Goal: Information Seeking & Learning: Learn about a topic

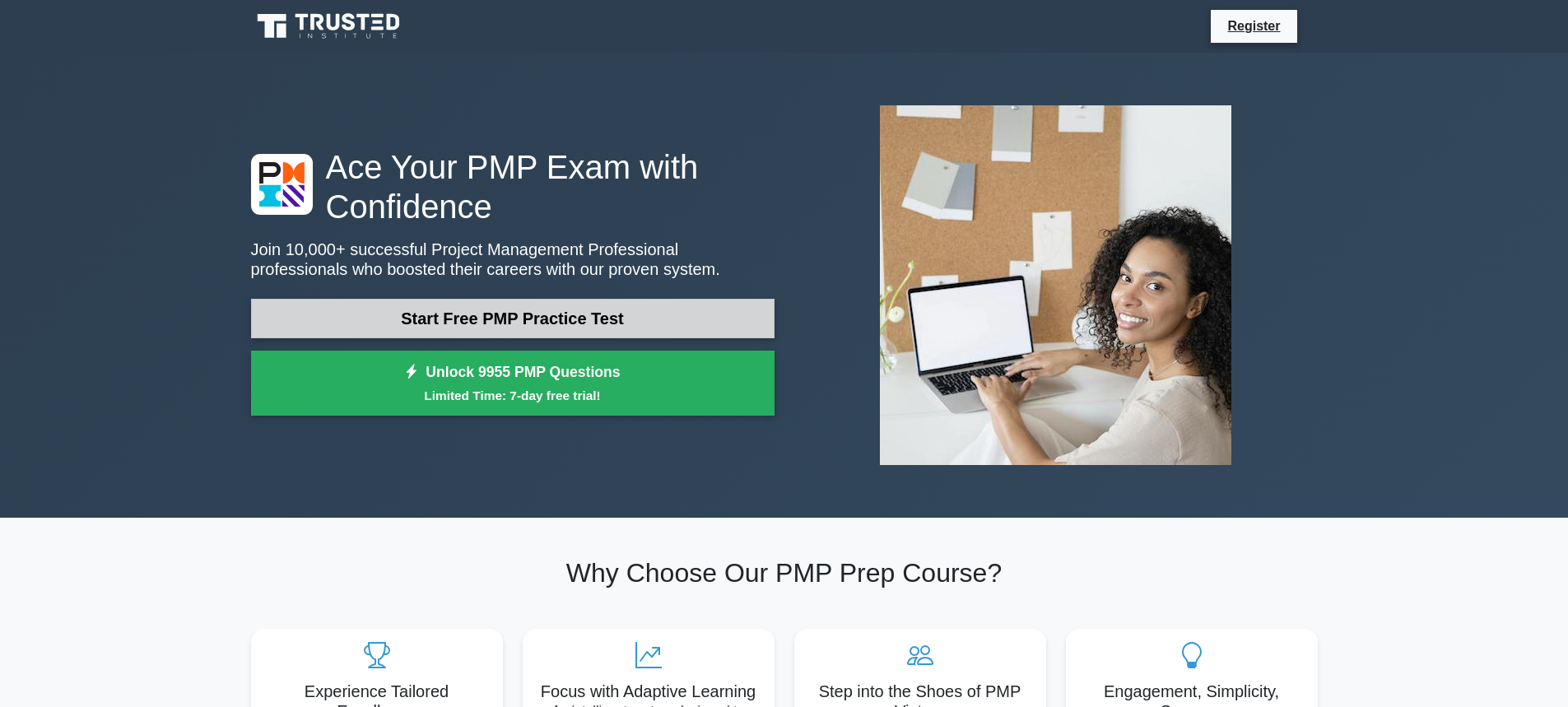
click at [457, 313] on link "Start Free PMP Practice Test" at bounding box center [513, 319] width 524 height 39
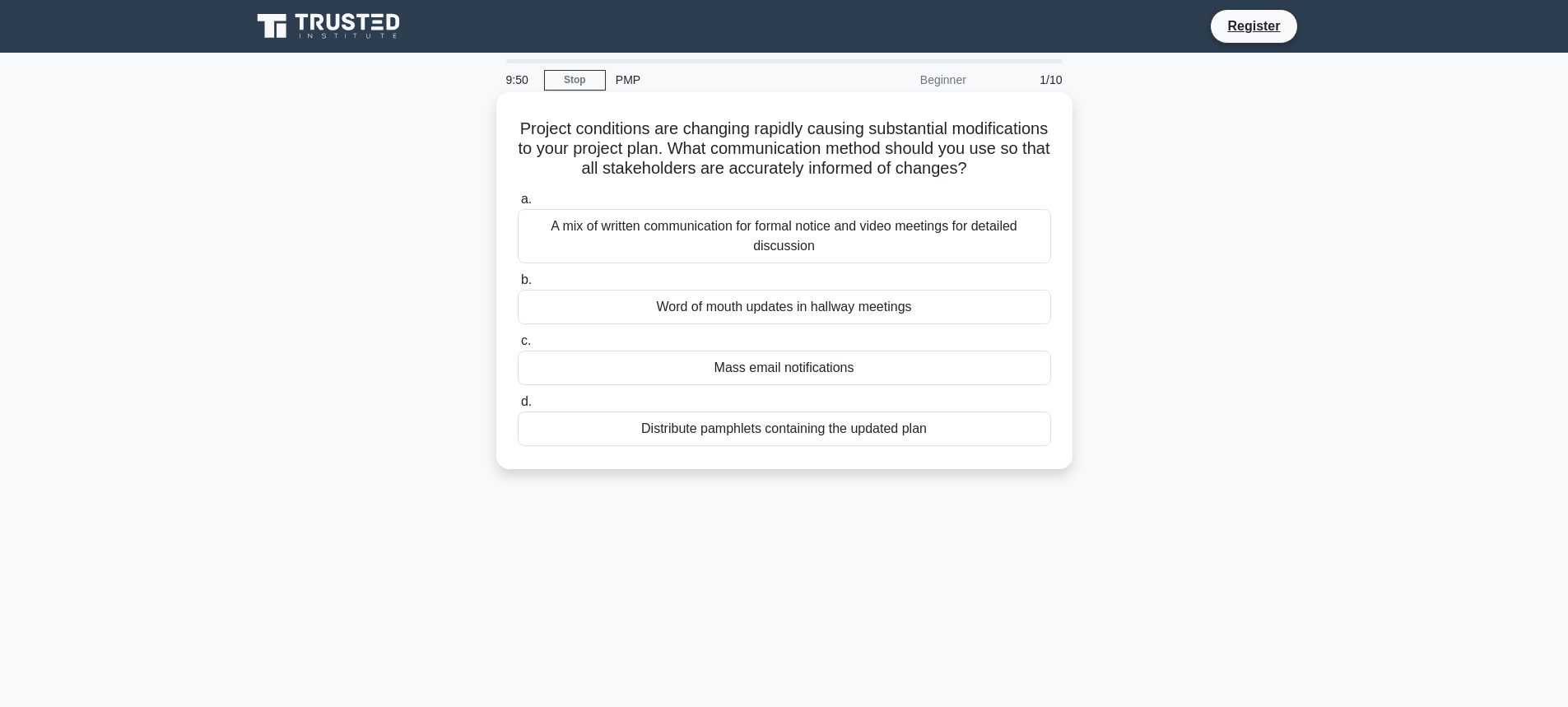
click at [650, 250] on div "A mix of written communication for formal notice and video meetings for detaile…" at bounding box center [785, 236] width 533 height 55
click at [518, 205] on input "a. A mix of written communication for formal notice and video meetings for deta…" at bounding box center [518, 200] width 0 height 11
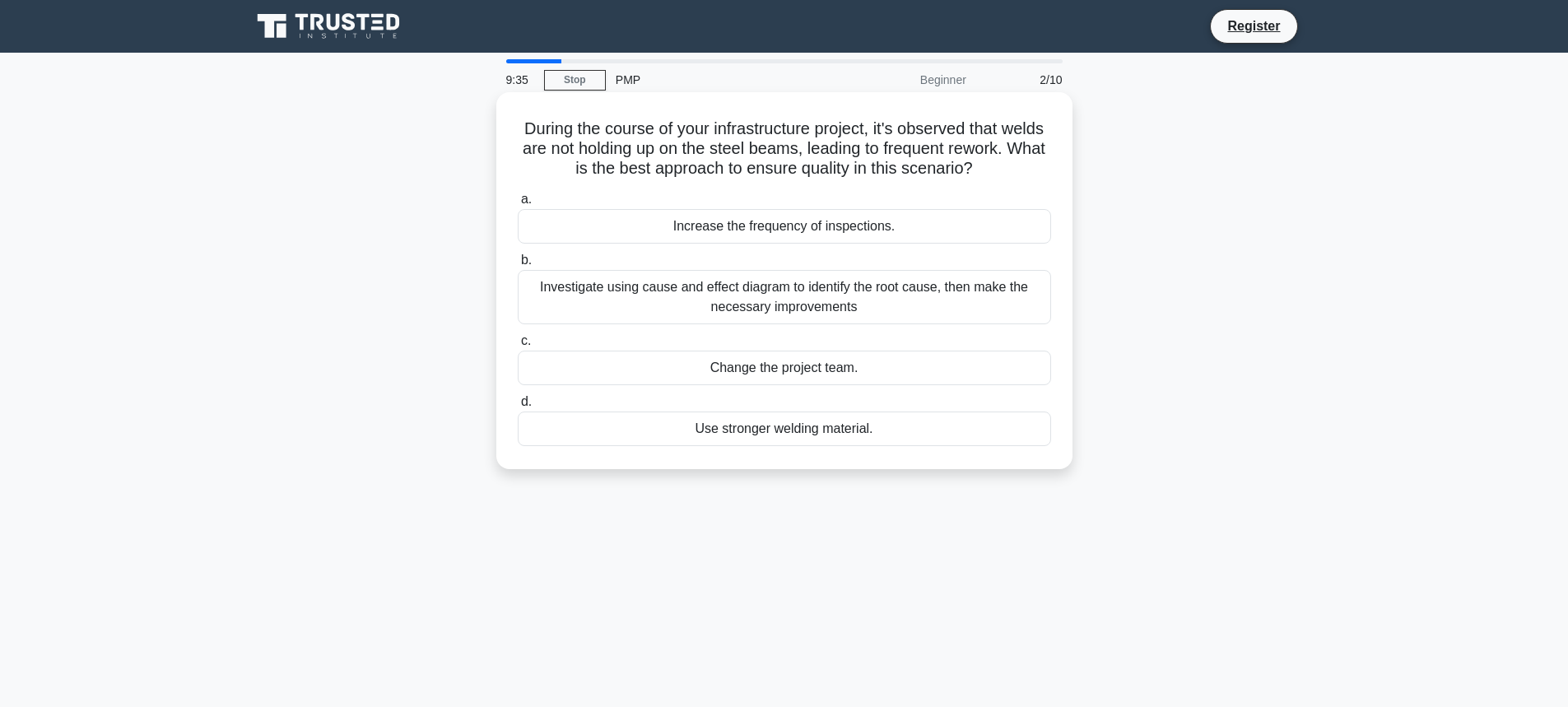
click at [673, 297] on div "Investigate using cause and effect diagram to identify the root cause, then mak…" at bounding box center [785, 297] width 533 height 55
click at [518, 266] on input "b. Investigate using cause and effect diagram to identify the root cause, then …" at bounding box center [518, 260] width 0 height 11
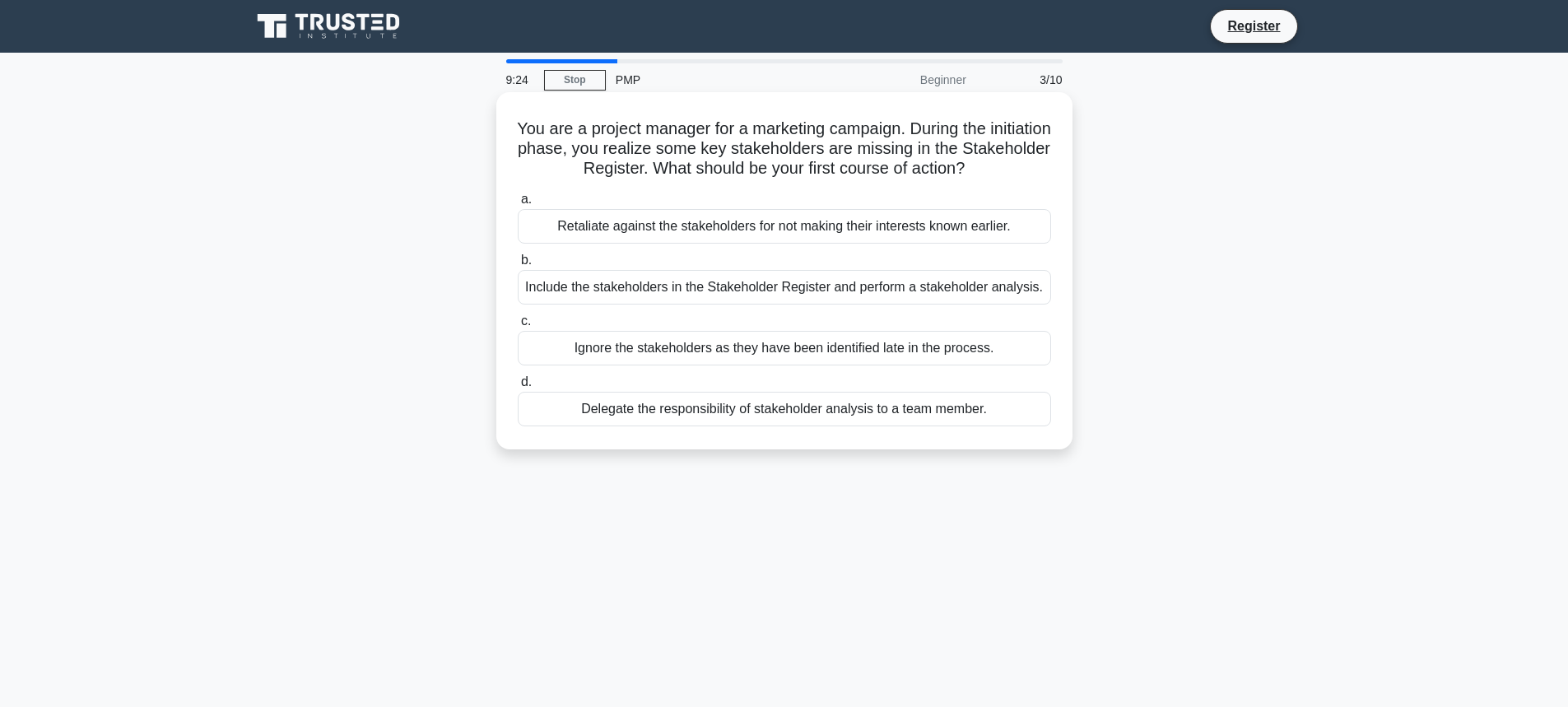
click at [690, 294] on div "Include the stakeholders in the Stakeholder Register and perform a stakeholder …" at bounding box center [785, 287] width 533 height 35
click at [518, 266] on input "b. Include the stakeholders in the Stakeholder Register and perform a stakehold…" at bounding box center [518, 260] width 0 height 11
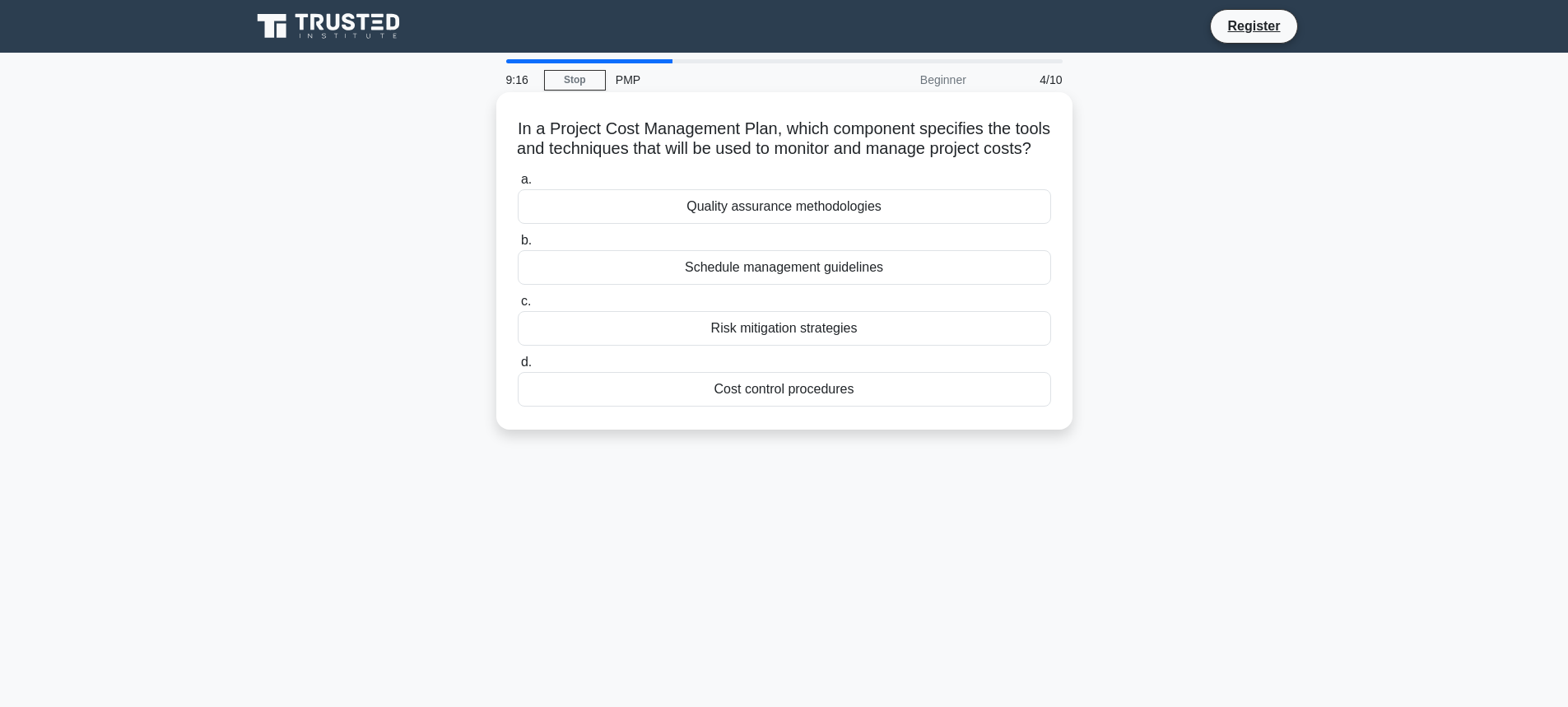
click at [737, 405] on div "Cost control procedures" at bounding box center [785, 389] width 533 height 35
click at [518, 368] on input "d. Cost control procedures" at bounding box center [518, 362] width 0 height 11
click at [778, 393] on div "team management" at bounding box center [785, 389] width 533 height 35
click at [518, 368] on input "d. team management" at bounding box center [518, 362] width 0 height 11
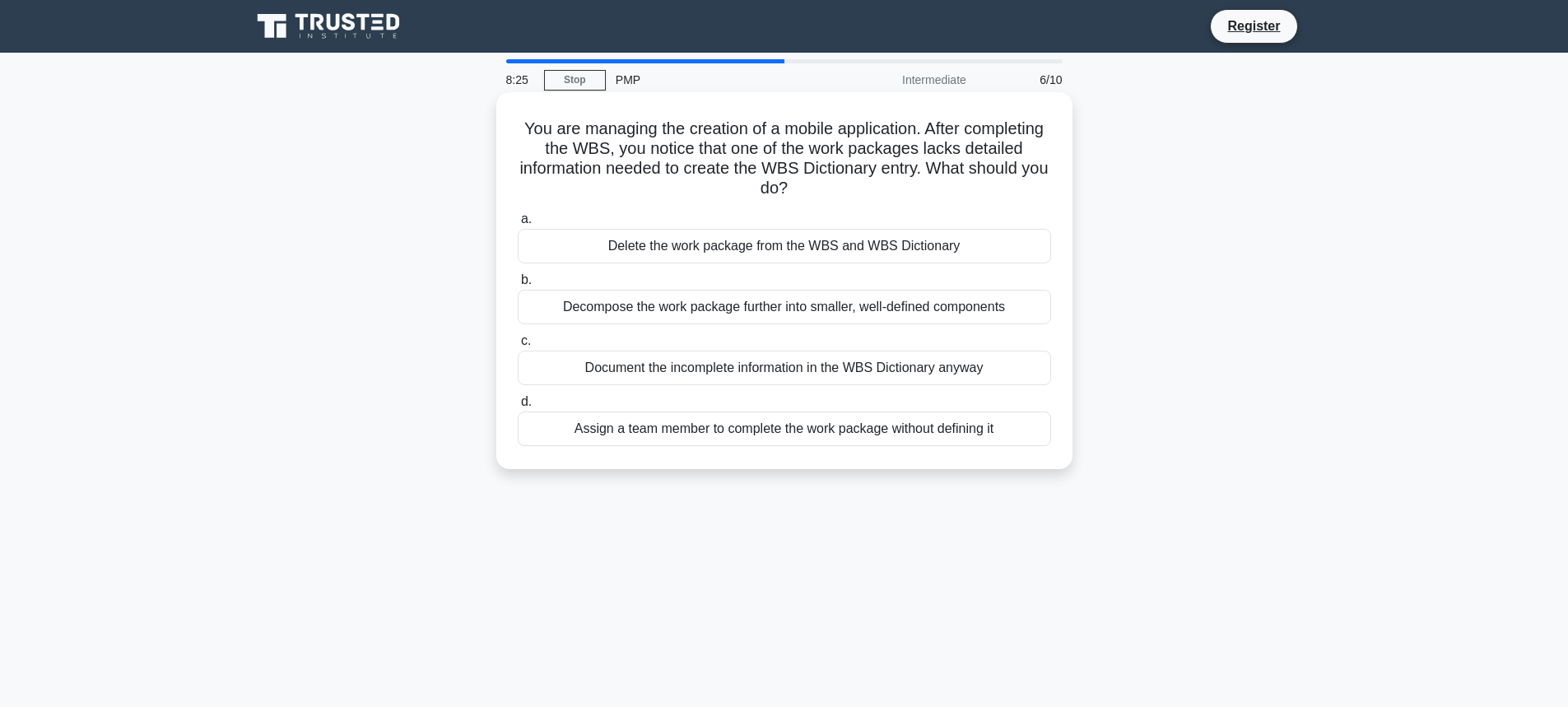
click at [854, 308] on div "Decompose the work package further into smaller, well-defined components" at bounding box center [785, 307] width 533 height 35
click at [518, 285] on input "b. Decompose the work package further into smaller, well-defined components" at bounding box center [518, 280] width 0 height 11
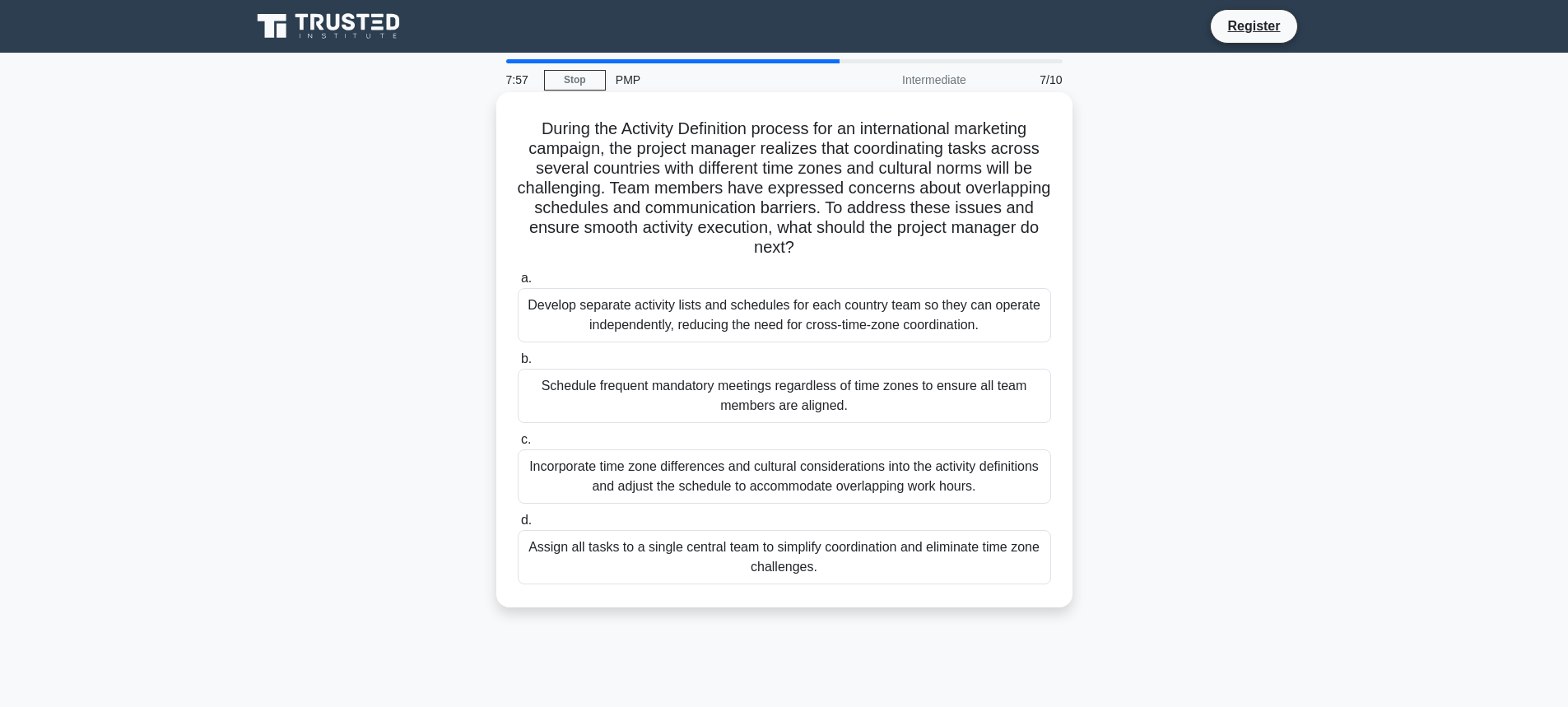
click at [777, 464] on div "Incorporate time zone differences and cultural considerations into the activity…" at bounding box center [785, 476] width 533 height 55
click at [518, 446] on input "c. Incorporate time zone differences and cultural considerations into the activ…" at bounding box center [518, 440] width 0 height 11
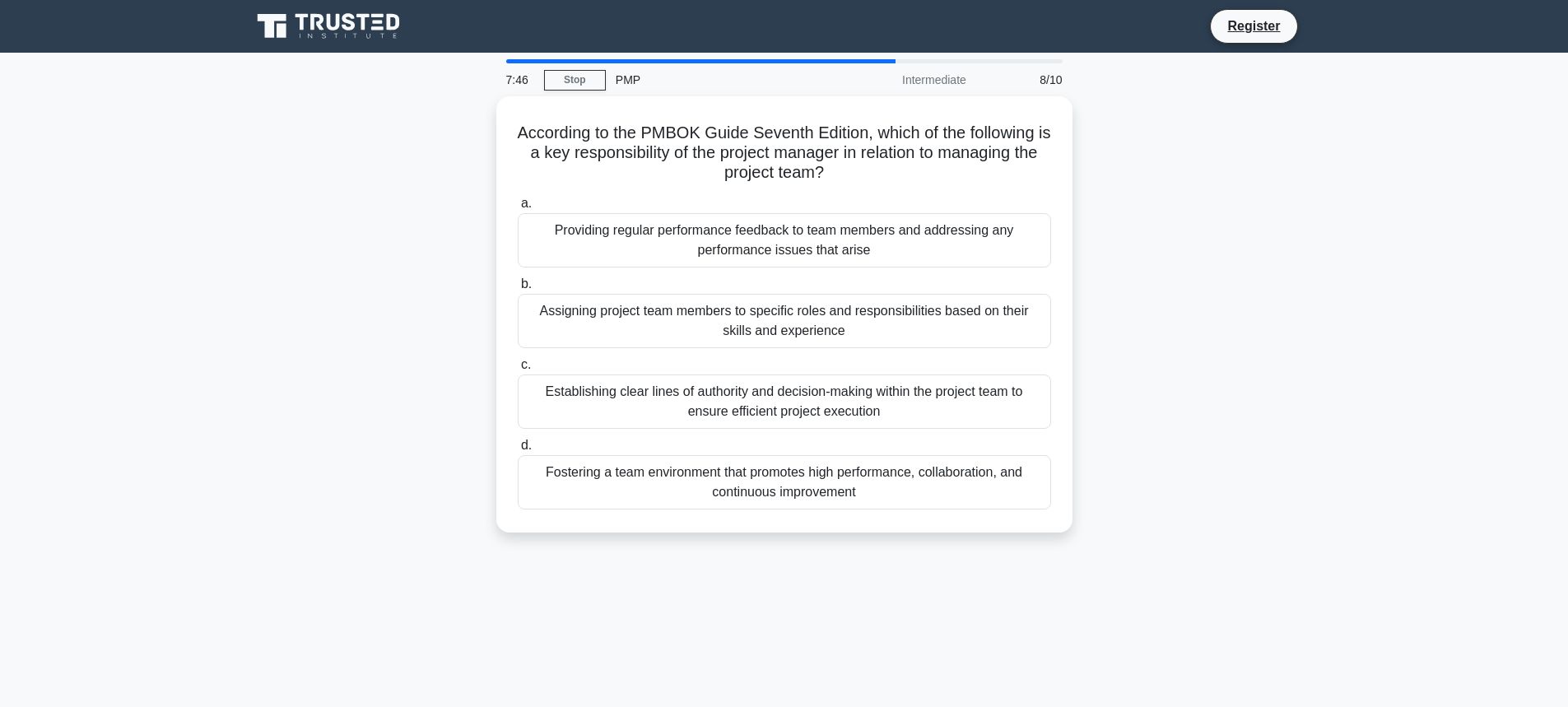
click at [777, 464] on div "Fostering a team environment that promotes high performance, collaboration, and…" at bounding box center [785, 482] width 533 height 55
click at [518, 451] on input "d. Fostering a team environment that promotes high performance, collaboration, …" at bounding box center [518, 446] width 0 height 11
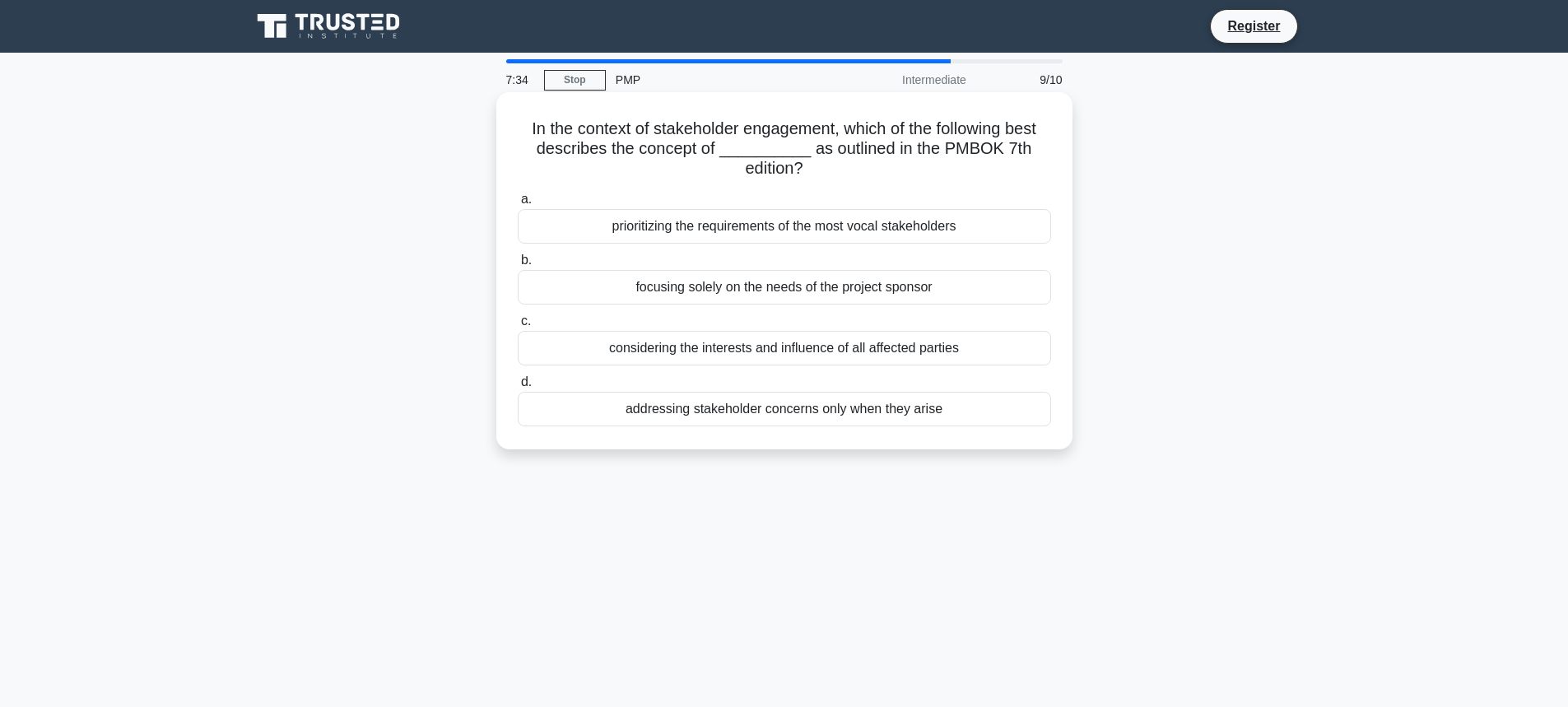
click at [858, 345] on div "considering the interests and influence of all affected parties" at bounding box center [785, 348] width 533 height 35
click at [518, 327] on input "c. considering the interests and influence of all affected parties" at bounding box center [518, 321] width 0 height 11
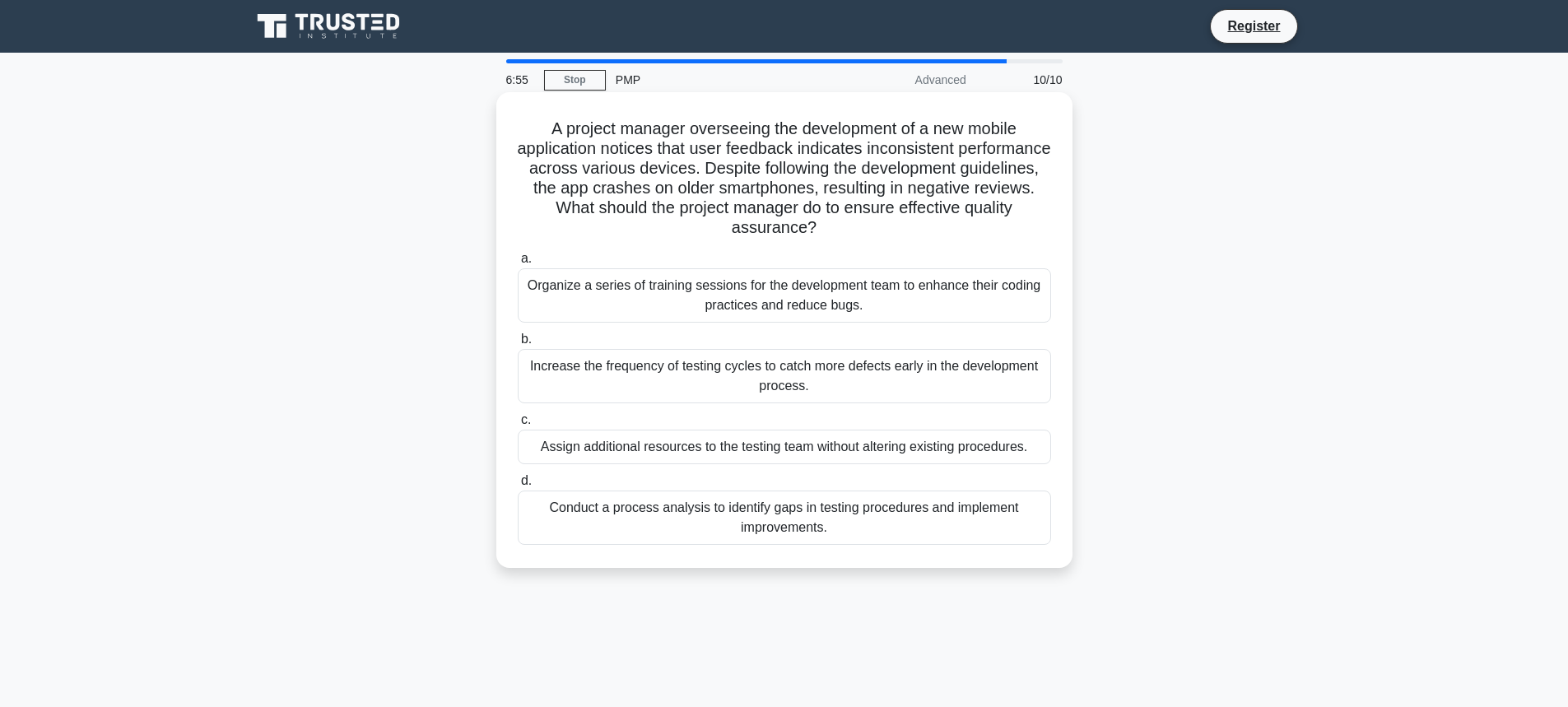
click at [853, 360] on div "Increase the frequency of testing cycles to catch more defects early in the dev…" at bounding box center [785, 376] width 533 height 55
click at [518, 345] on input "b. Increase the frequency of testing cycles to catch more defects early in the …" at bounding box center [518, 339] width 0 height 11
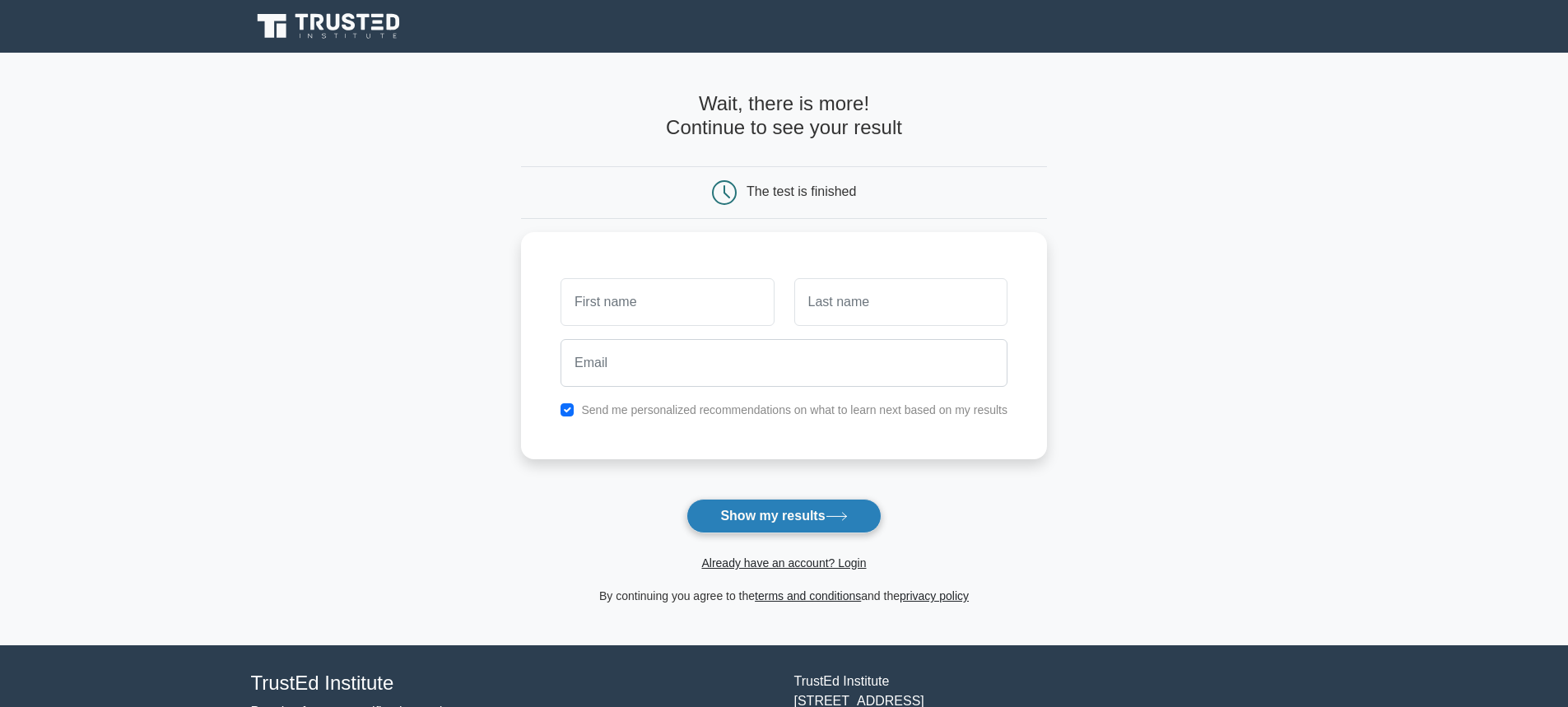
click at [797, 507] on button "Show my results" at bounding box center [783, 515] width 194 height 35
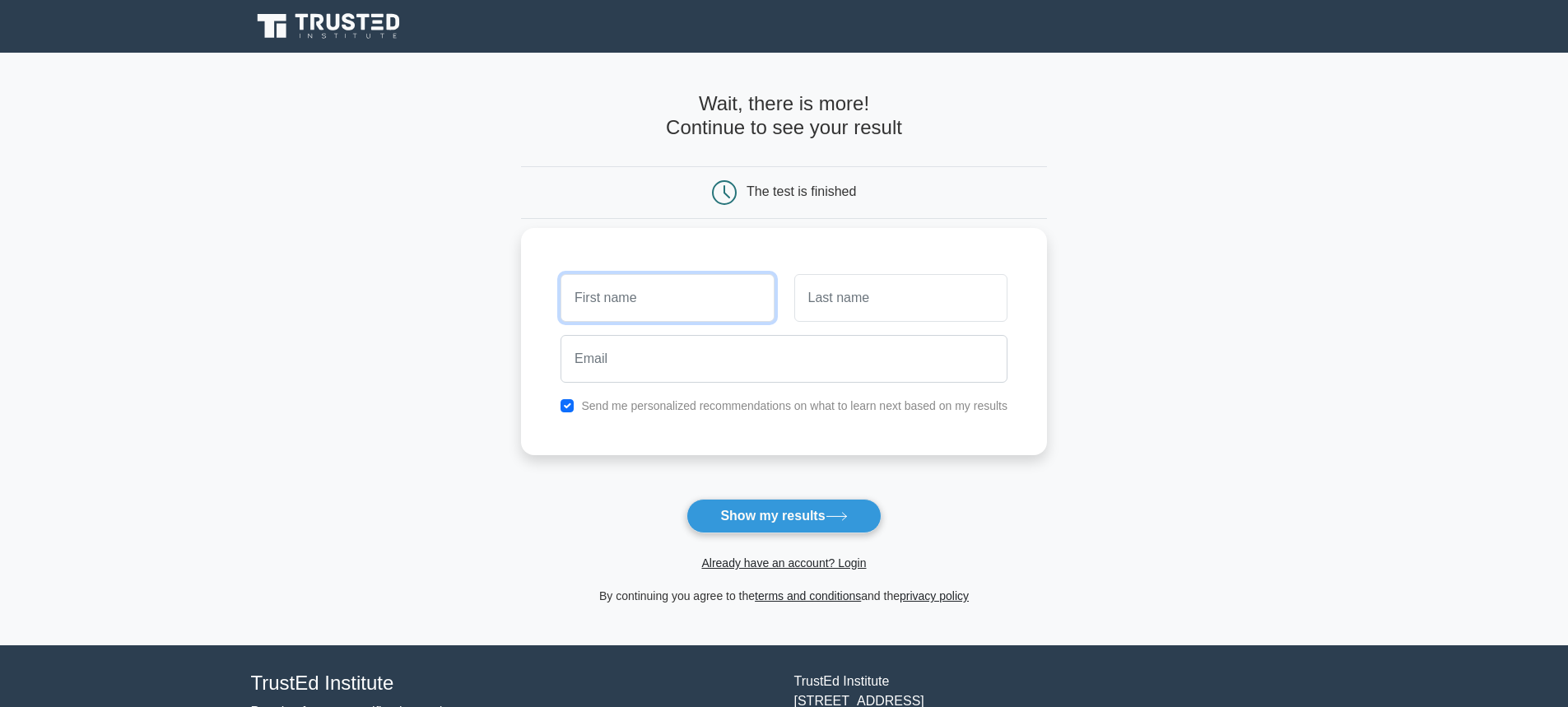
click at [691, 319] on input "text" at bounding box center [667, 297] width 213 height 47
type input "[PERSON_NAME]"
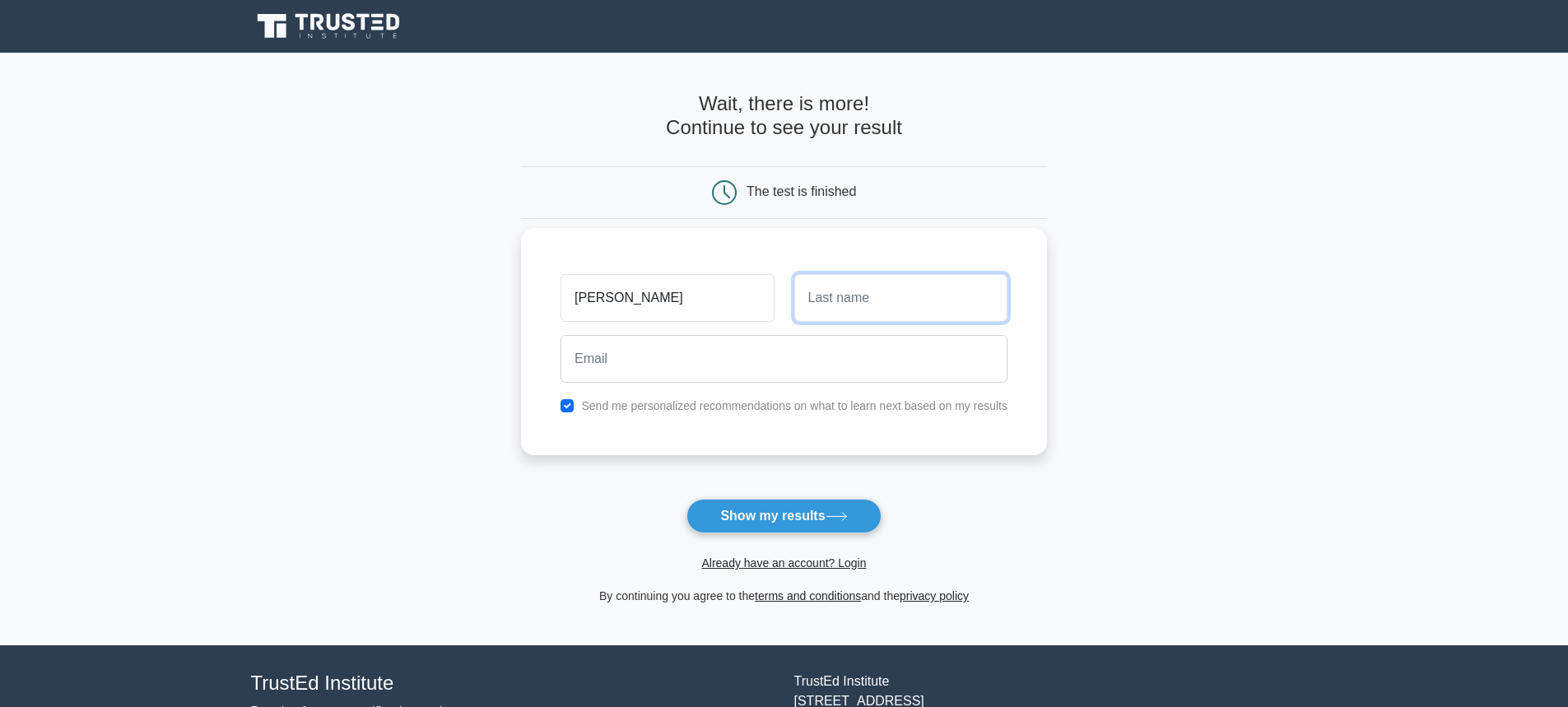
click at [847, 287] on input "text" at bounding box center [901, 297] width 213 height 47
type input "Miao"
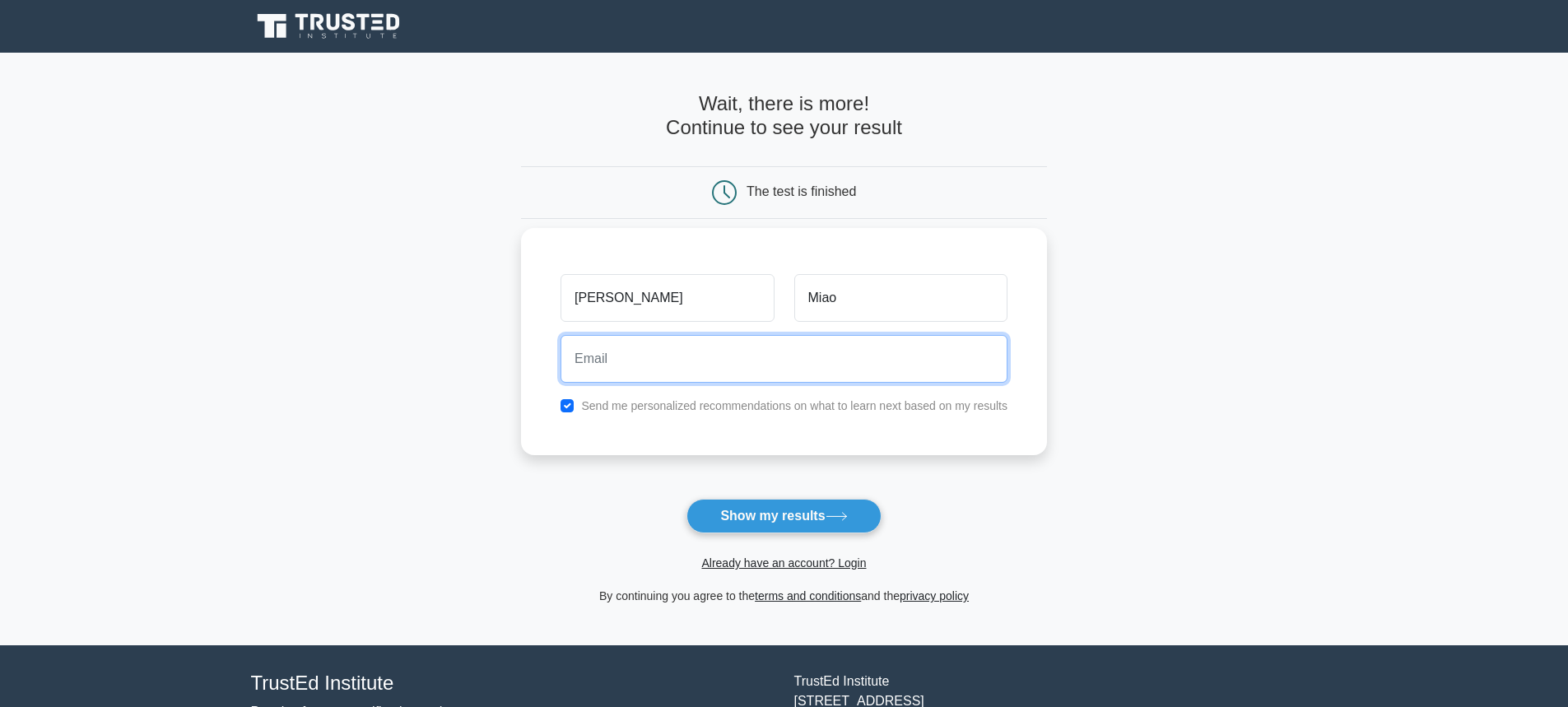
click at [853, 360] on input "email" at bounding box center [783, 358] width 447 height 47
drag, startPoint x: 711, startPoint y: 355, endPoint x: 631, endPoint y: 362, distance: 80.3
click at [631, 362] on input "juliamiao3@gmail.com" at bounding box center [783, 358] width 447 height 47
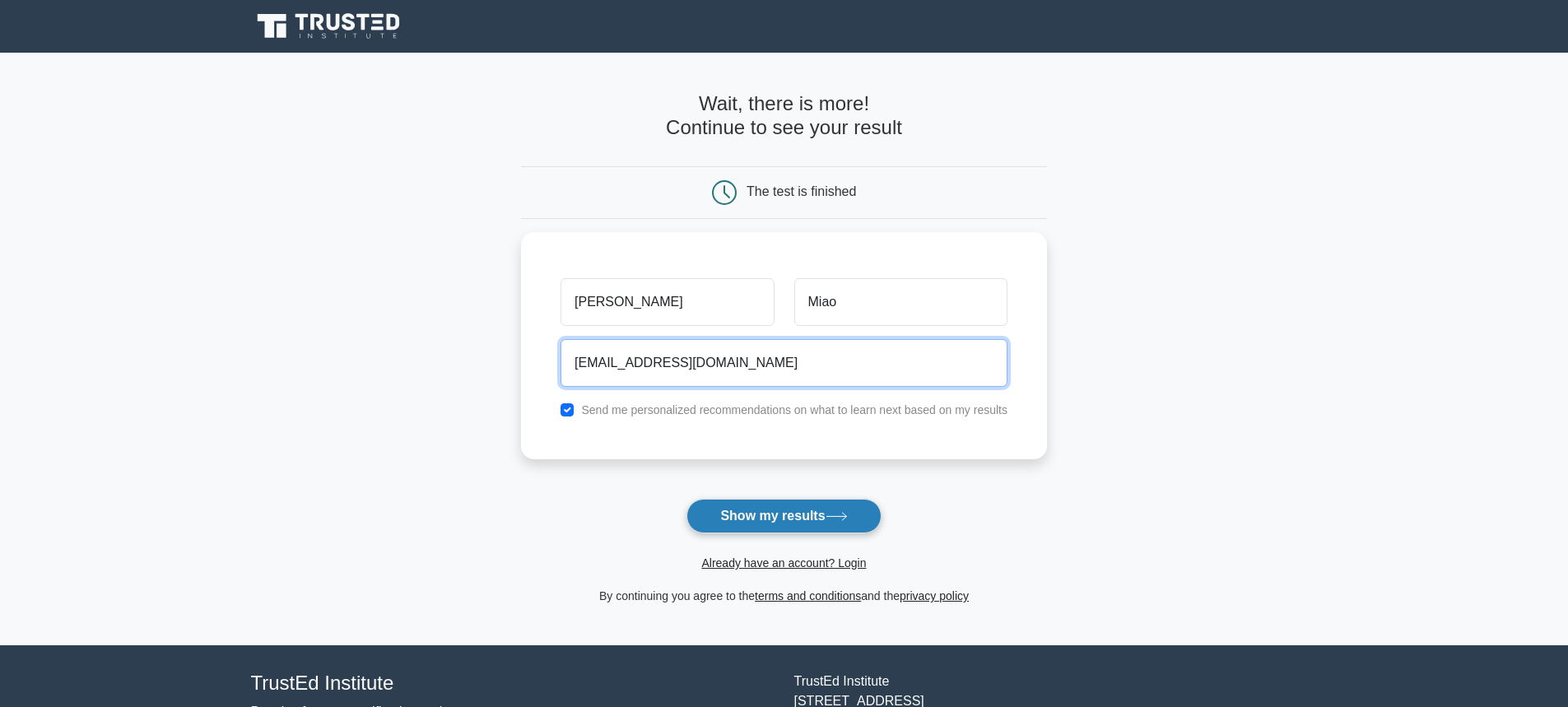
type input "juliamiao@hotmail.ca"
click at [709, 505] on button "Show my results" at bounding box center [783, 515] width 194 height 35
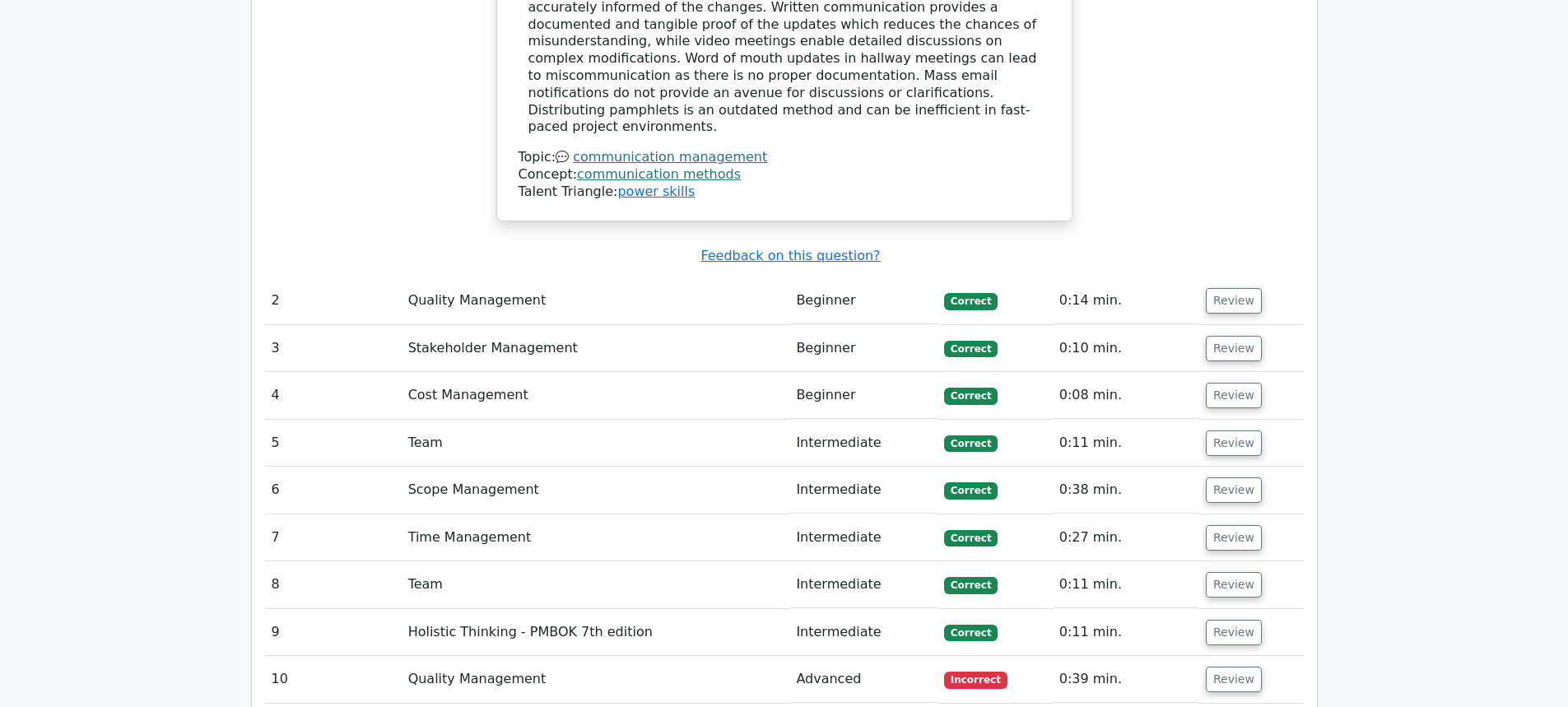
scroll to position [2058, 0]
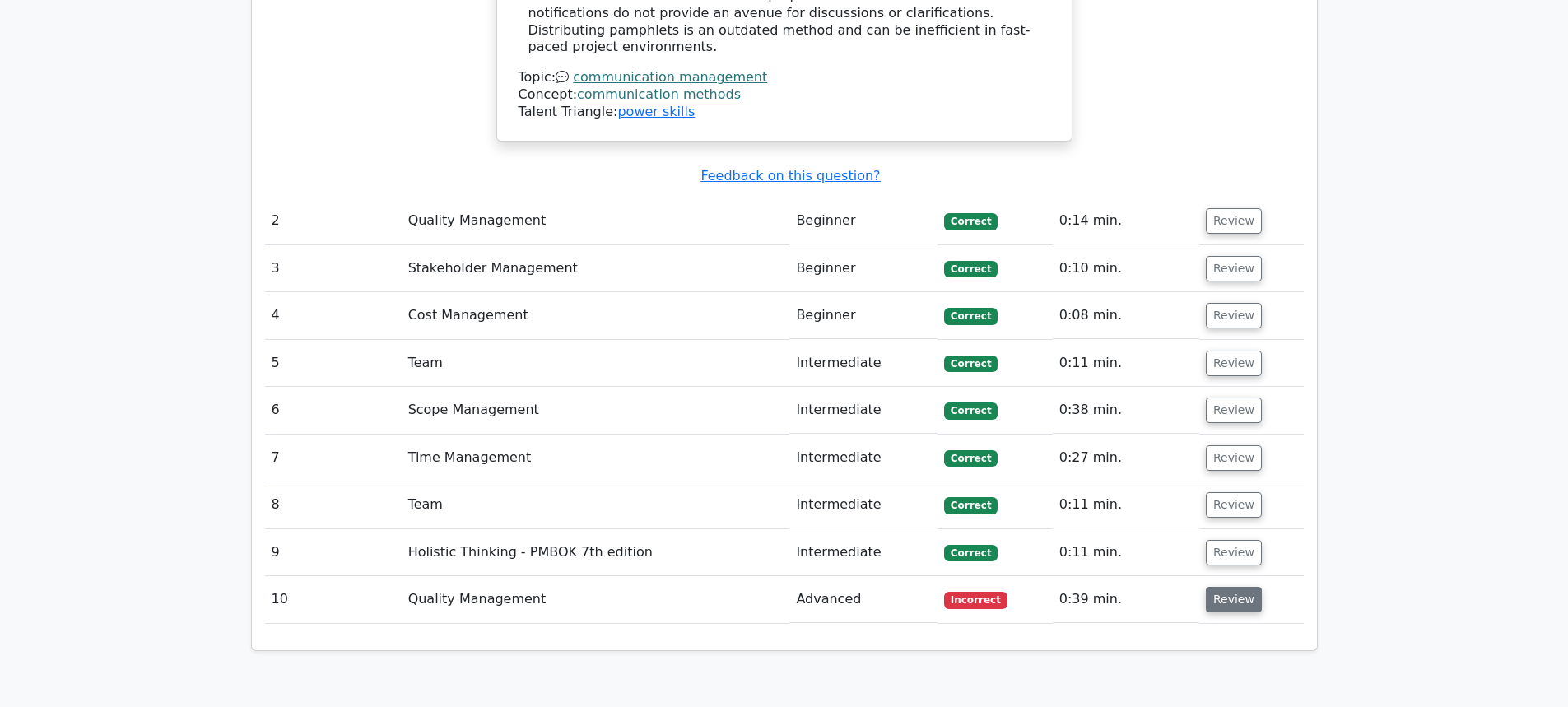
click at [1227, 587] on button "Review" at bounding box center [1234, 600] width 56 height 26
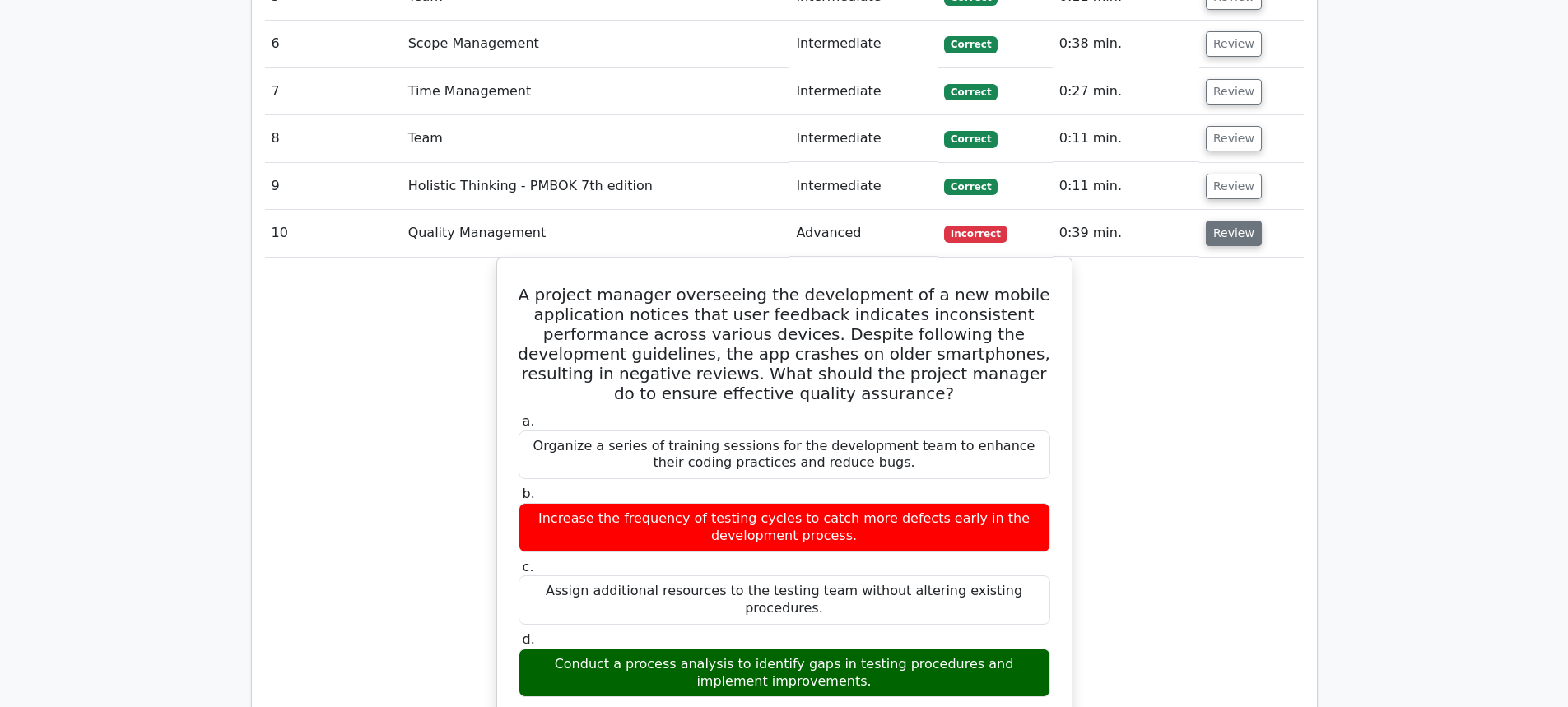
scroll to position [2470, 0]
